Goal: Navigation & Orientation: Find specific page/section

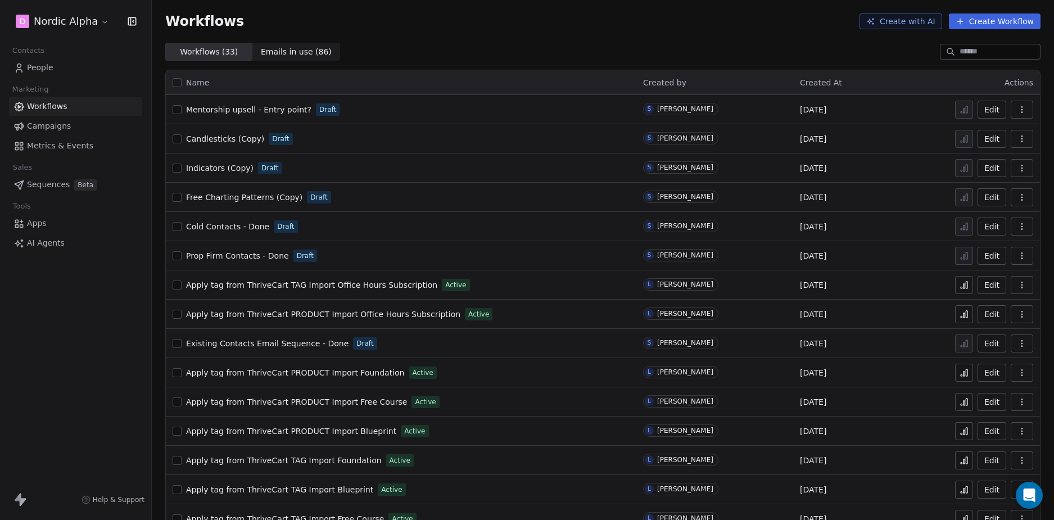
click at [459, 29] on div "Workflows Create with AI Create Workflow" at bounding box center [603, 21] width 902 height 43
click at [79, 24] on html "D Nordic Alpha Contacts People Marketing Workflows Campaigns Metrics & Events S…" at bounding box center [527, 260] width 1054 height 520
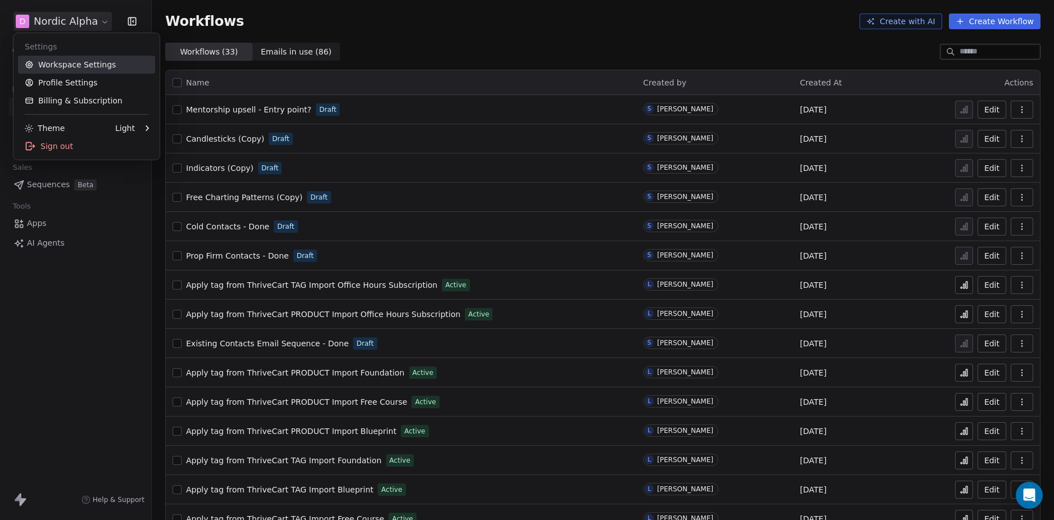
click at [93, 61] on link "Workspace Settings" at bounding box center [86, 65] width 137 height 18
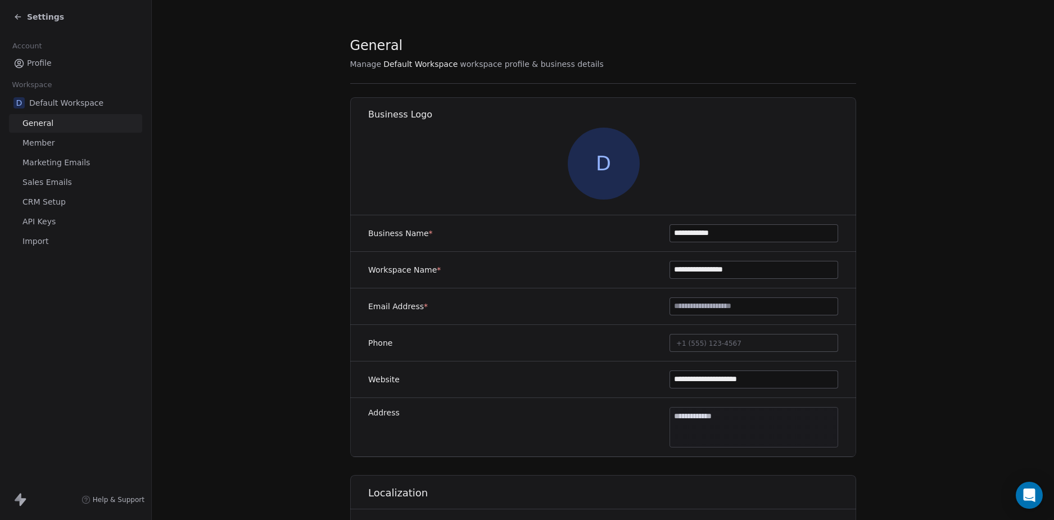
click at [225, 231] on section "**********" at bounding box center [603, 482] width 902 height 964
click at [57, 183] on span "Sales Emails" at bounding box center [46, 182] width 49 height 12
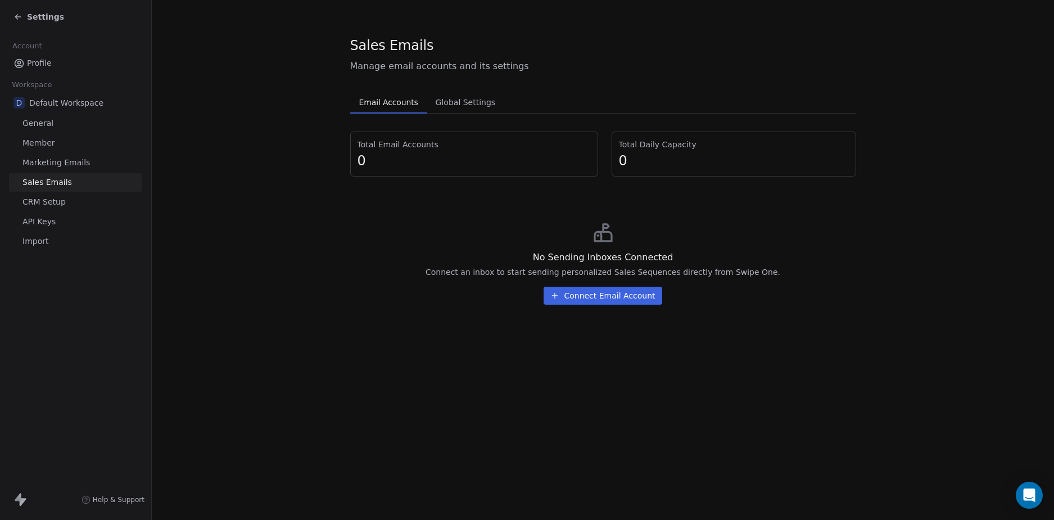
click at [56, 197] on span "CRM Setup" at bounding box center [43, 202] width 43 height 12
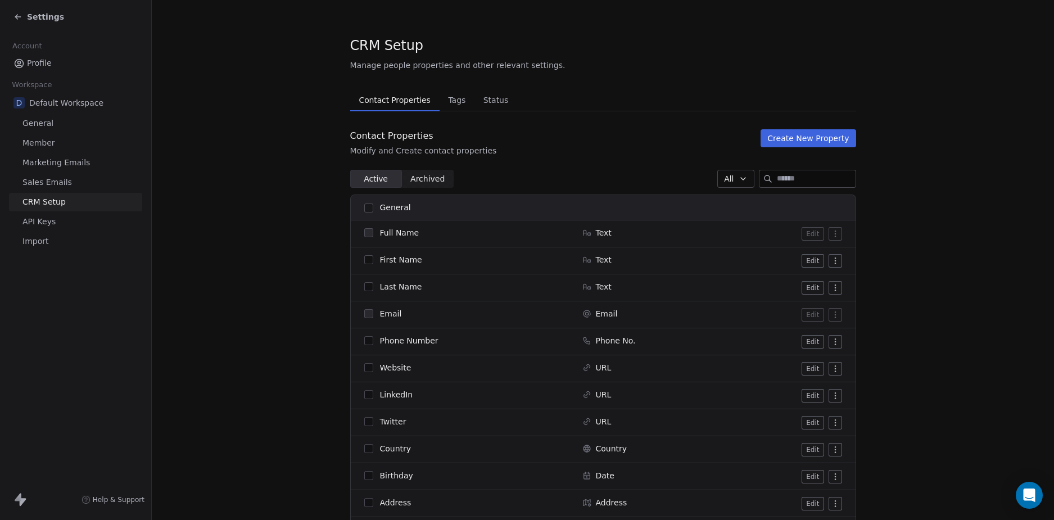
click at [65, 161] on span "Marketing Emails" at bounding box center [55, 163] width 67 height 12
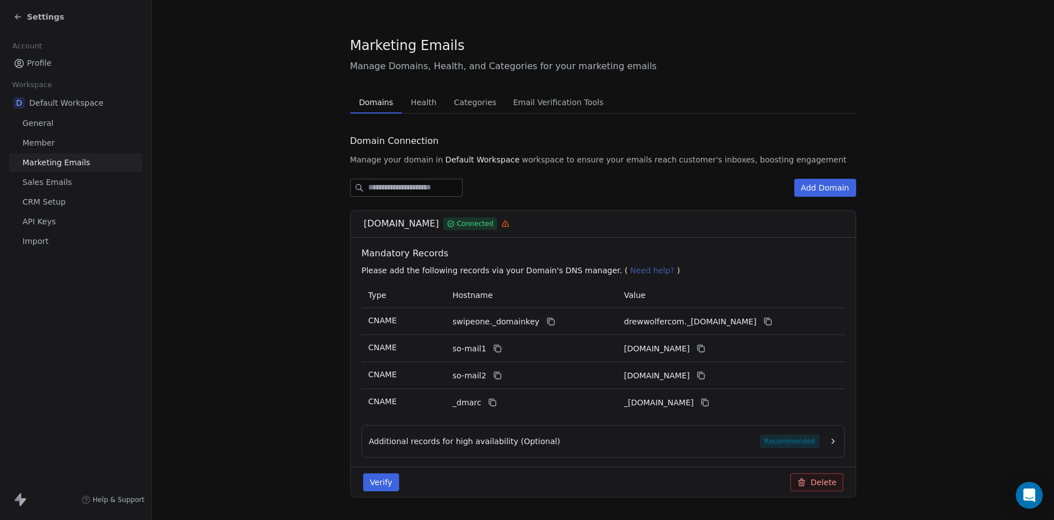
click at [265, 257] on section "Marketing Emails Manage Domains, Health, and Categories for your marketing emai…" at bounding box center [603, 275] width 902 height 551
click at [416, 102] on span "Health" at bounding box center [423, 102] width 35 height 16
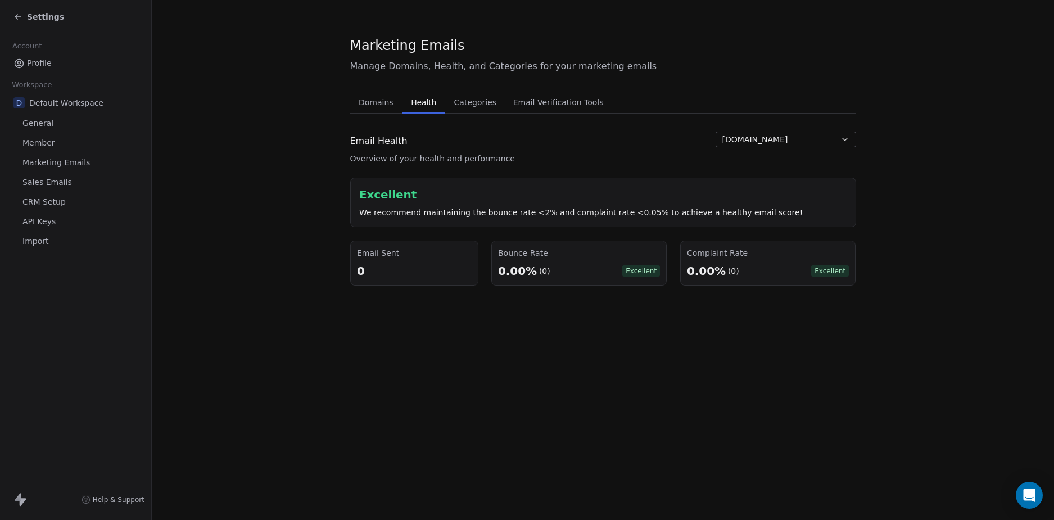
click at [493, 140] on div "Email Health" at bounding box center [432, 140] width 165 height 19
click at [493, 135] on div "Email Health" at bounding box center [432, 140] width 165 height 19
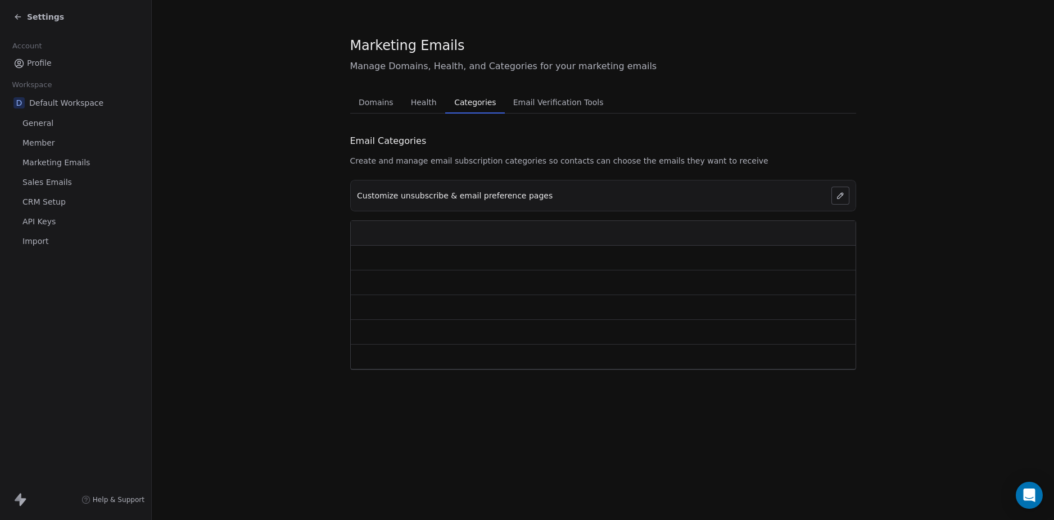
click at [466, 108] on span "Categories" at bounding box center [475, 102] width 51 height 16
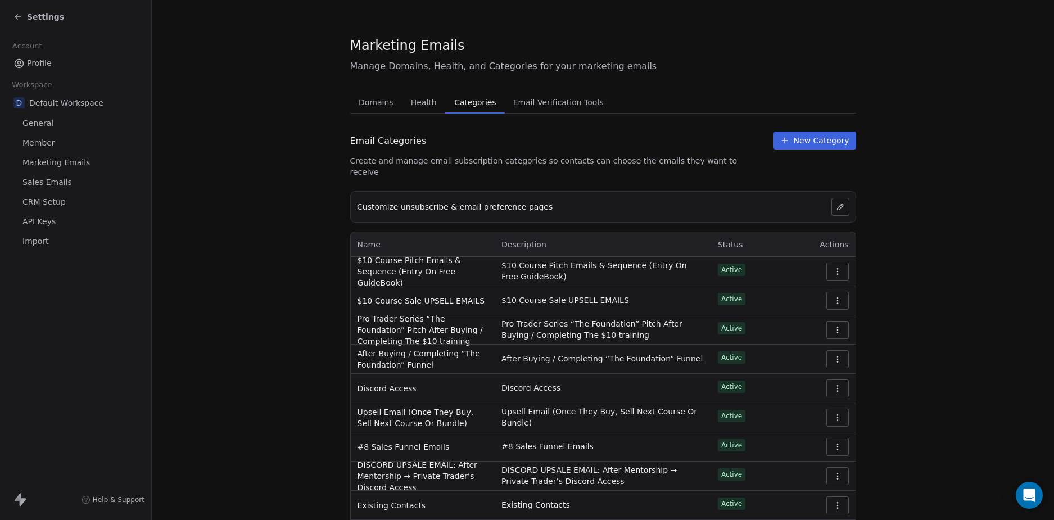
click at [538, 100] on span "Email Verification Tools" at bounding box center [558, 102] width 99 height 16
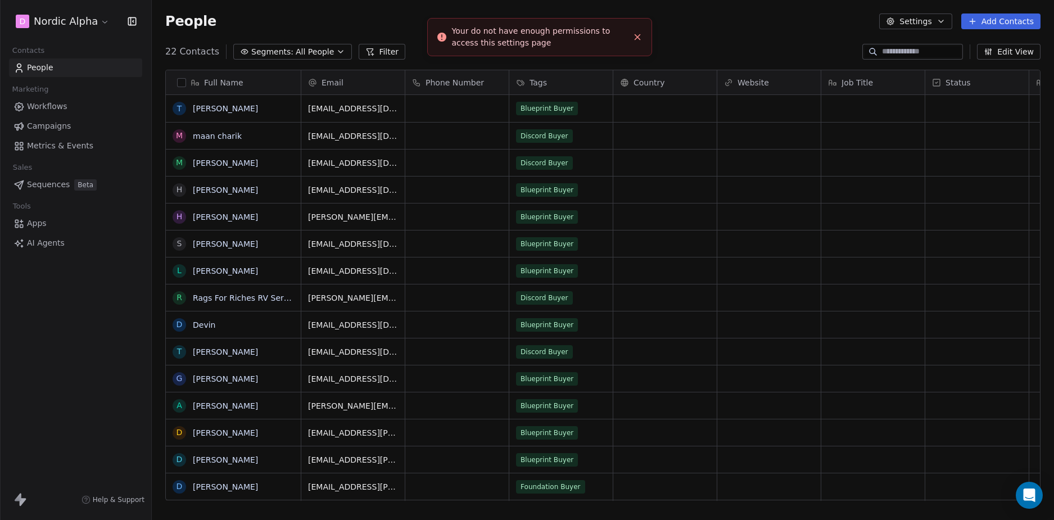
scroll to position [449, 893]
click at [640, 37] on icon "Close toast" at bounding box center [637, 37] width 10 height 10
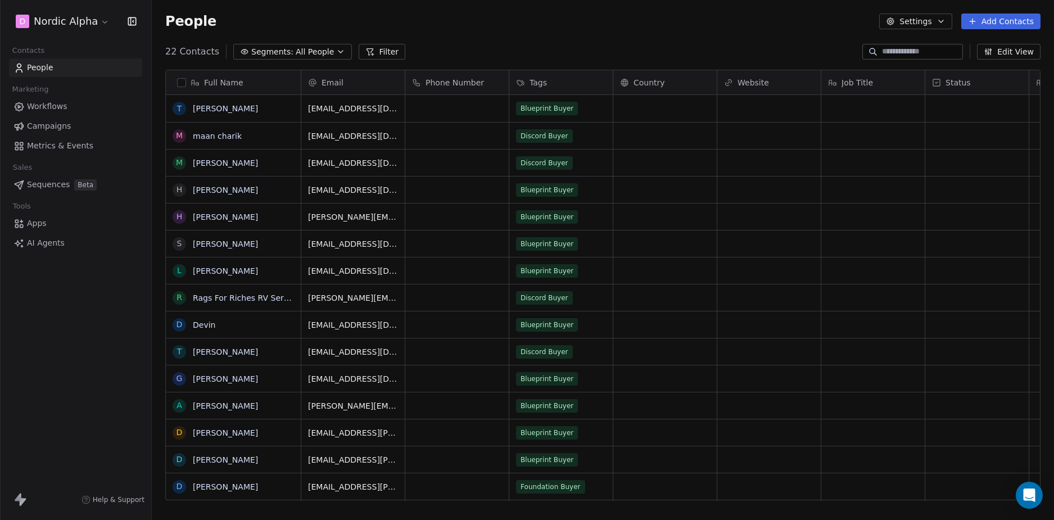
click at [550, 44] on div "22 Contacts Segments: All People Filter Edit View" at bounding box center [603, 52] width 902 height 18
click at [79, 17] on html "D Nordic Alpha Contacts People Marketing Workflows Campaigns Metrics & Events S…" at bounding box center [527, 260] width 1054 height 520
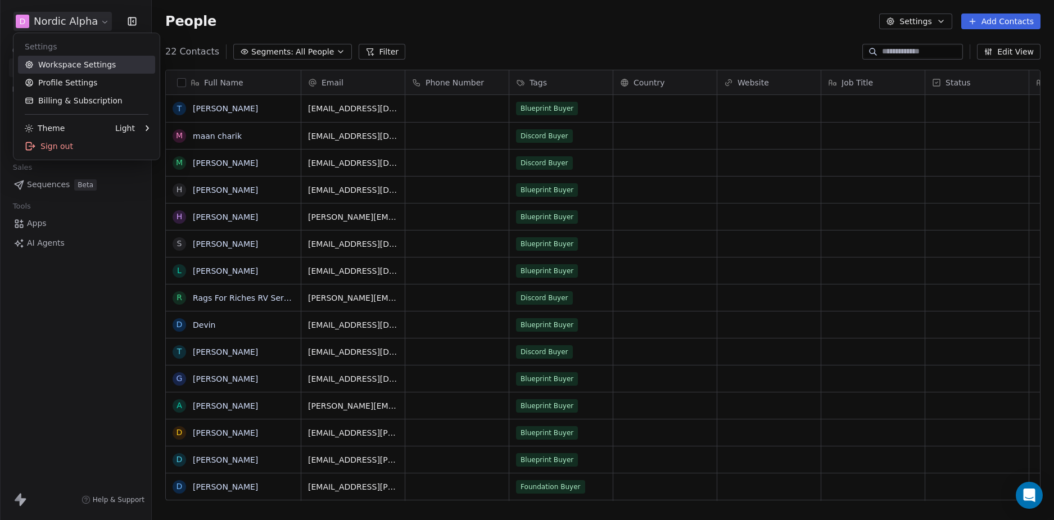
click at [90, 65] on link "Workspace Settings" at bounding box center [86, 65] width 137 height 18
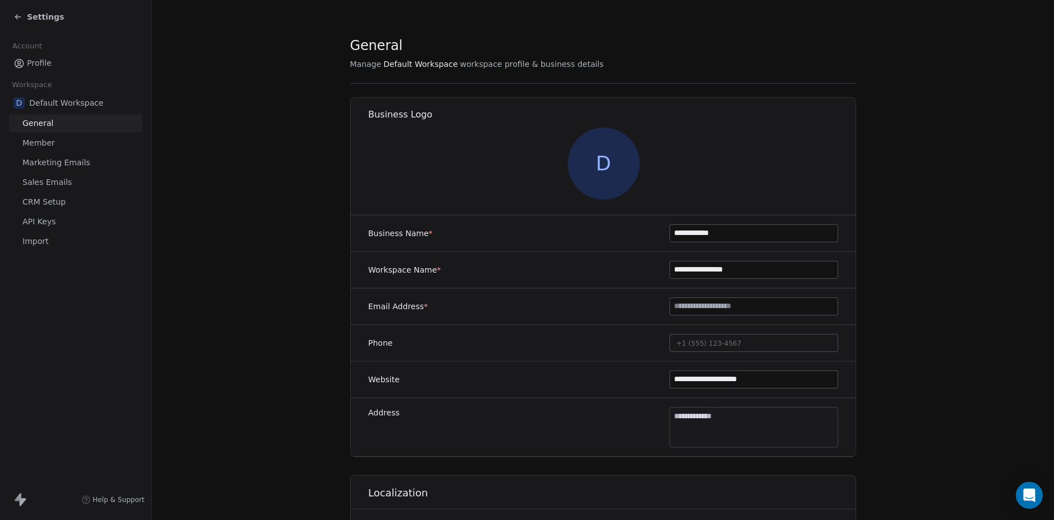
click at [275, 248] on section "**********" at bounding box center [603, 482] width 902 height 964
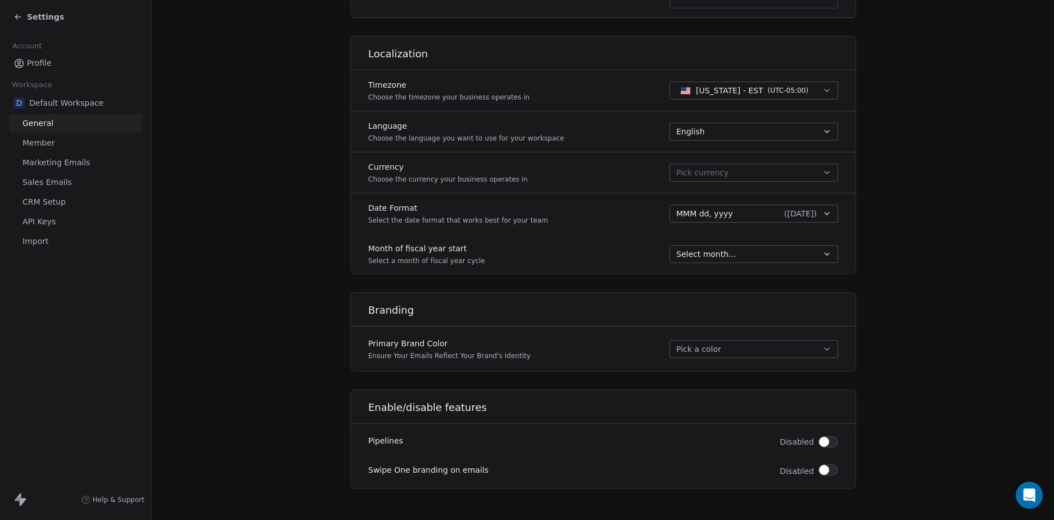
scroll to position [444, 0]
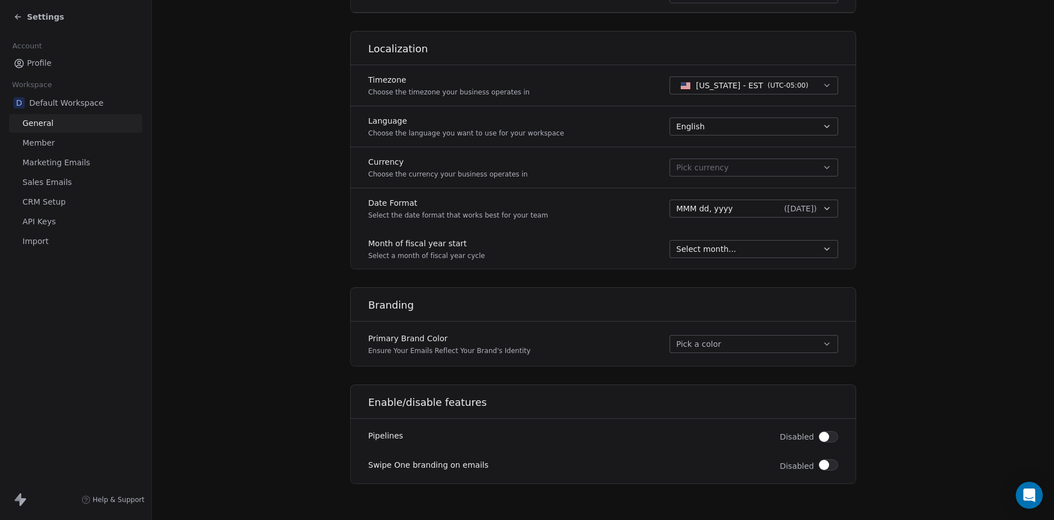
click at [262, 270] on section "**********" at bounding box center [603, 38] width 902 height 964
click at [101, 141] on link "Member" at bounding box center [75, 143] width 133 height 19
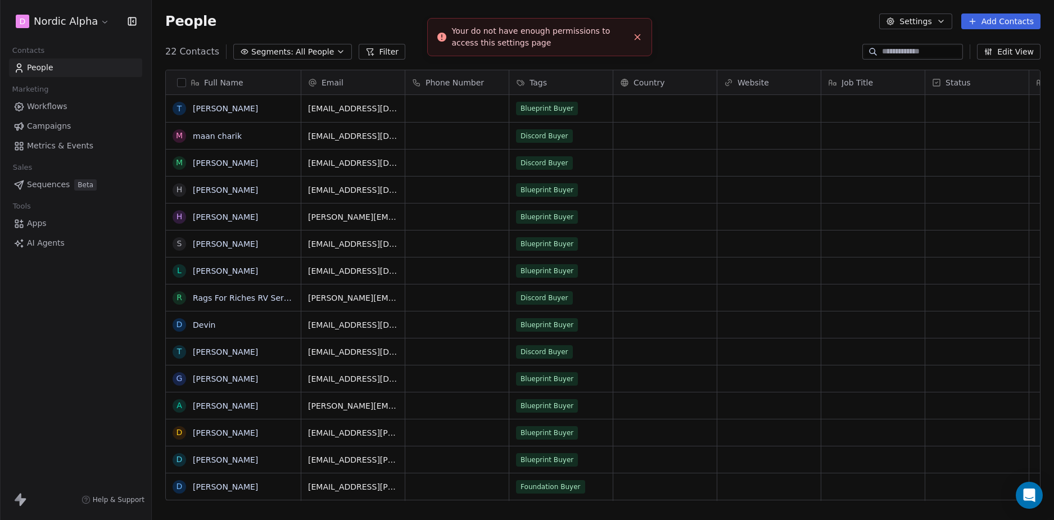
scroll to position [449, 893]
click at [69, 20] on html "D Nordic Alpha Contacts People Marketing Workflows Campaigns Metrics & Events S…" at bounding box center [527, 260] width 1054 height 520
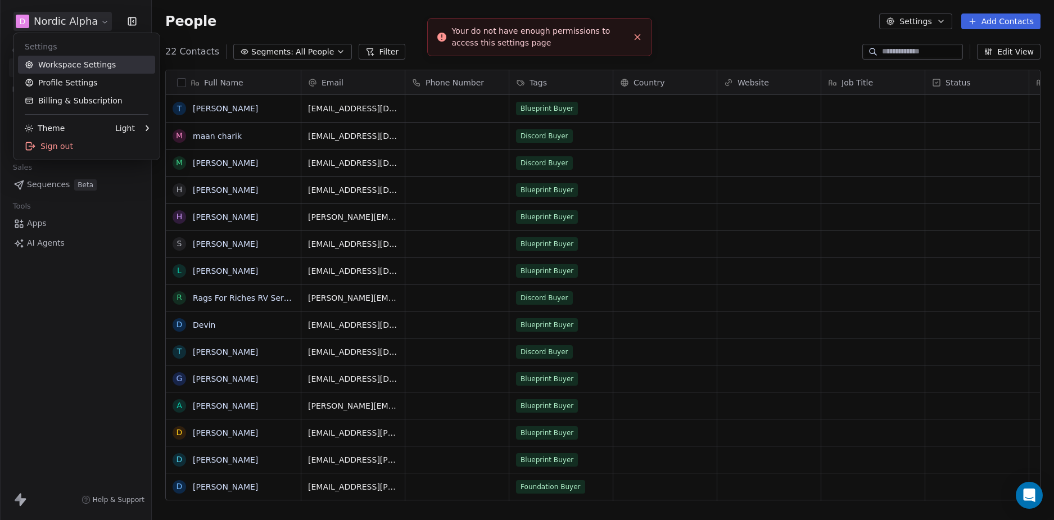
click at [56, 64] on link "Workspace Settings" at bounding box center [86, 65] width 137 height 18
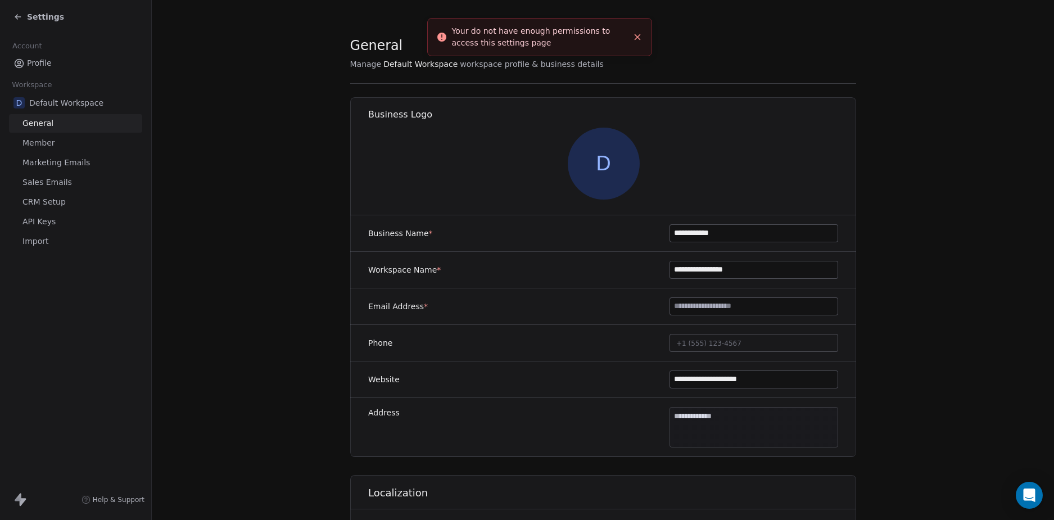
click at [58, 165] on span "Marketing Emails" at bounding box center [55, 163] width 67 height 12
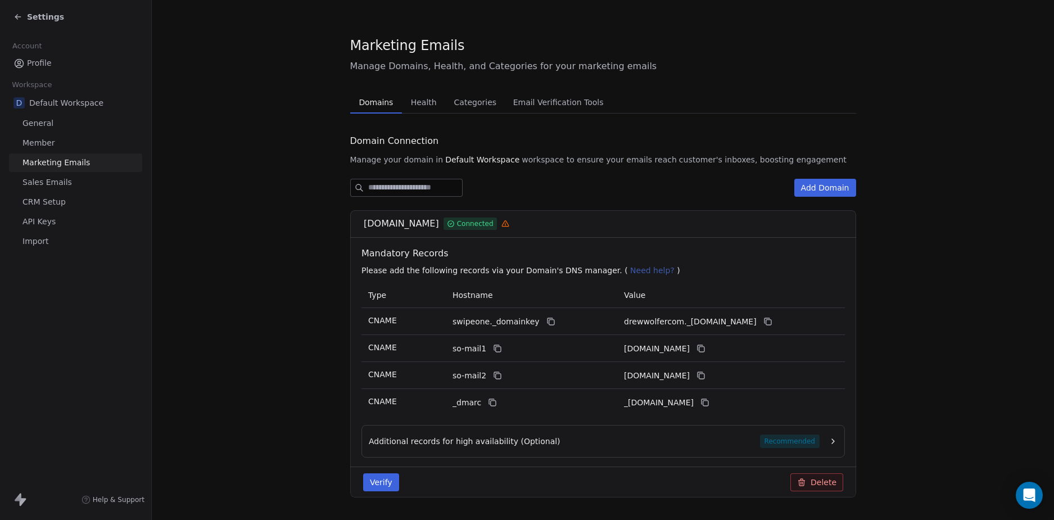
click at [49, 188] on span "Sales Emails" at bounding box center [46, 182] width 49 height 12
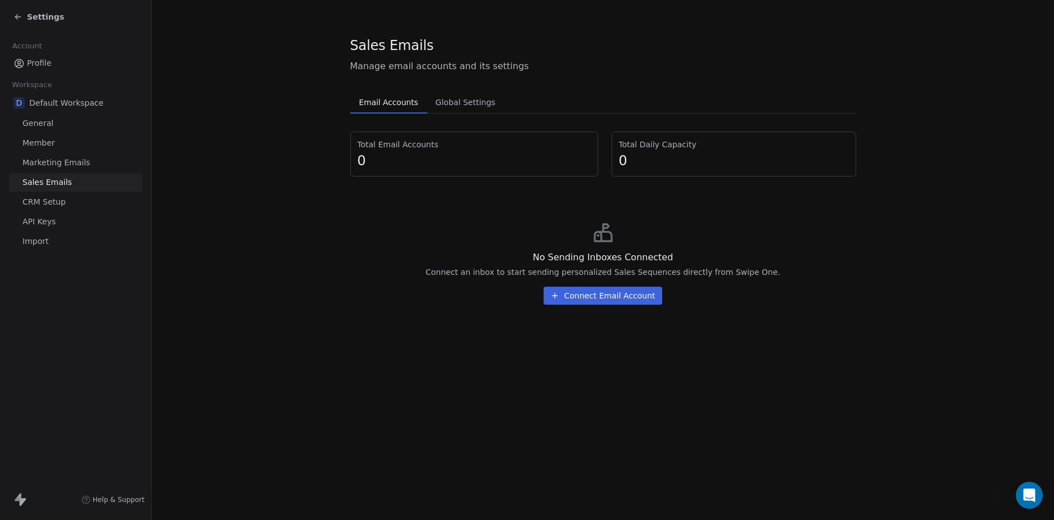
click at [442, 99] on span "Global Settings" at bounding box center [465, 102] width 69 height 16
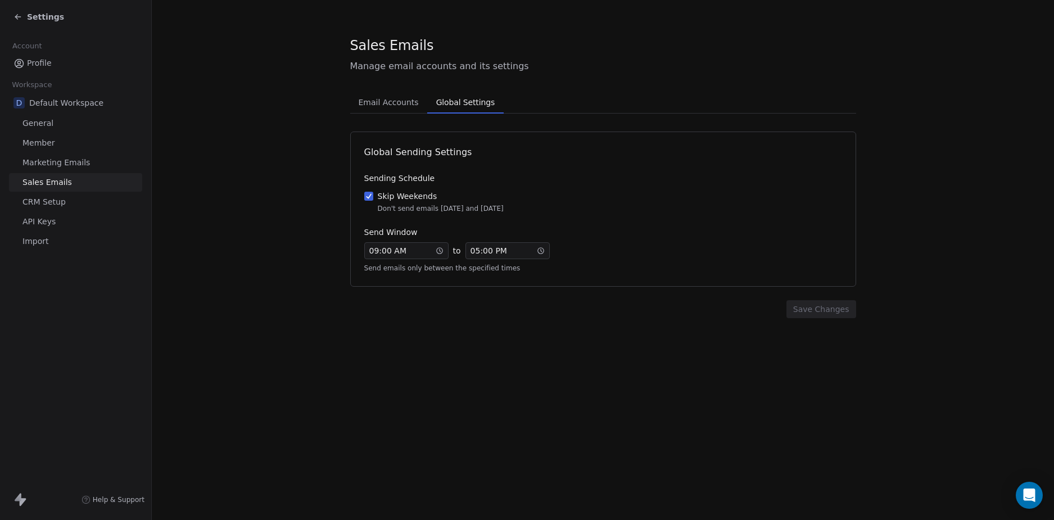
click at [275, 194] on section "Sales Emails Manage email accounts and its settings Email Accounts Email Accoun…" at bounding box center [603, 177] width 902 height 354
click at [274, 195] on section "Sales Emails Manage email accounts and its settings Email Accounts Email Accoun…" at bounding box center [603, 177] width 902 height 354
click at [69, 206] on link "CRM Setup" at bounding box center [75, 202] width 133 height 19
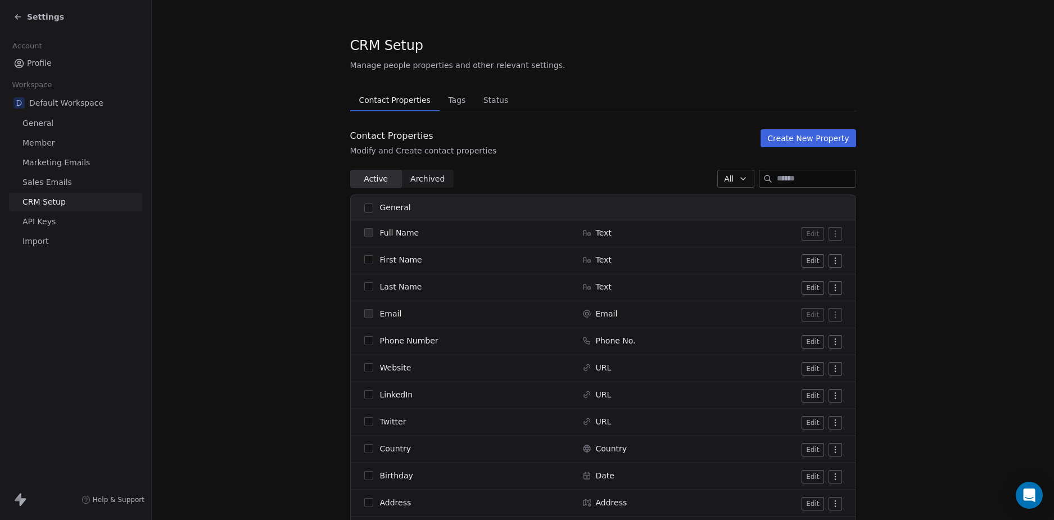
click at [485, 99] on span "Status" at bounding box center [496, 100] width 34 height 16
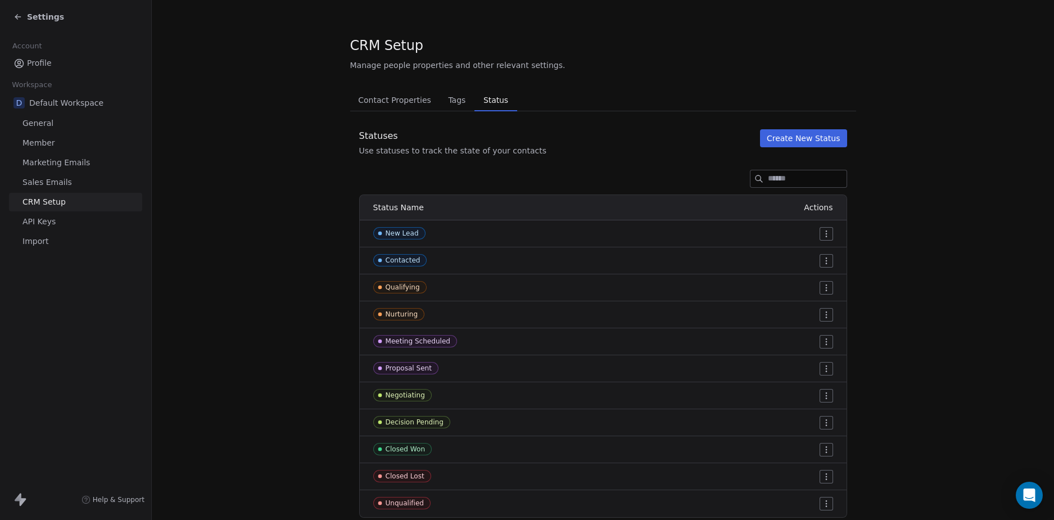
click at [66, 223] on link "API Keys" at bounding box center [75, 221] width 133 height 19
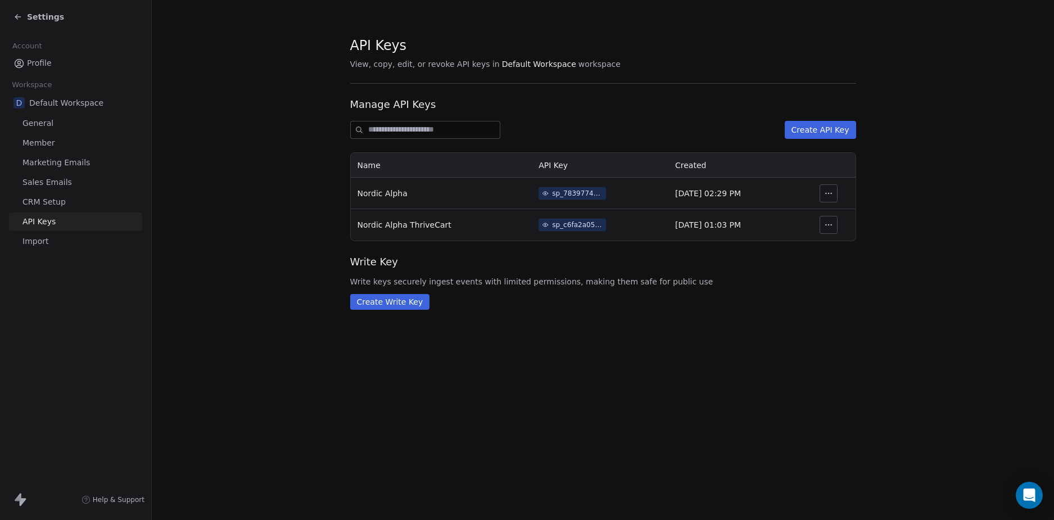
click at [58, 244] on link "Import" at bounding box center [75, 241] width 133 height 19
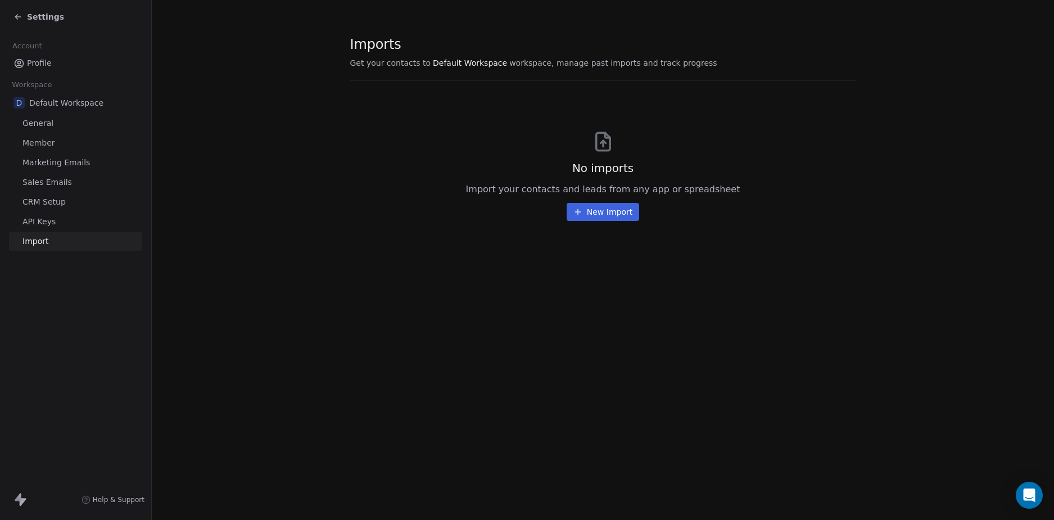
click at [289, 234] on section "Imports Get your contacts to Default Workspace workspace, manage past imports a…" at bounding box center [603, 128] width 902 height 257
click at [24, 20] on div "Settings" at bounding box center [38, 16] width 51 height 11
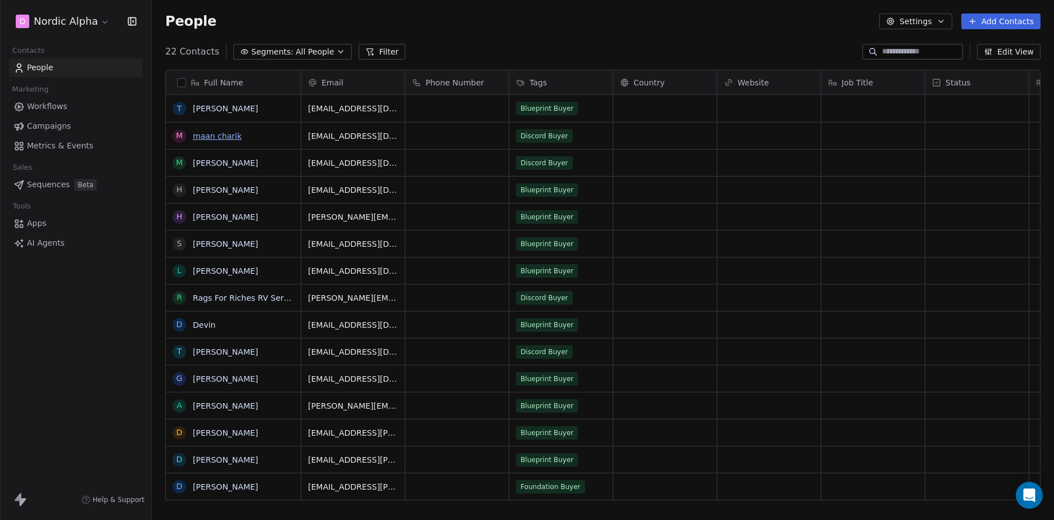
scroll to position [449, 893]
click at [641, 29] on div "People Settings Add Contacts" at bounding box center [602, 21] width 875 height 16
click at [94, 379] on div "D Nordic Alpha Contacts People Marketing Workflows Campaigns Metrics & Events S…" at bounding box center [75, 260] width 151 height 520
click at [75, 375] on div "D Nordic Alpha Contacts People Marketing Workflows Campaigns Metrics & Events S…" at bounding box center [75, 260] width 151 height 520
